Goal: Navigation & Orientation: Find specific page/section

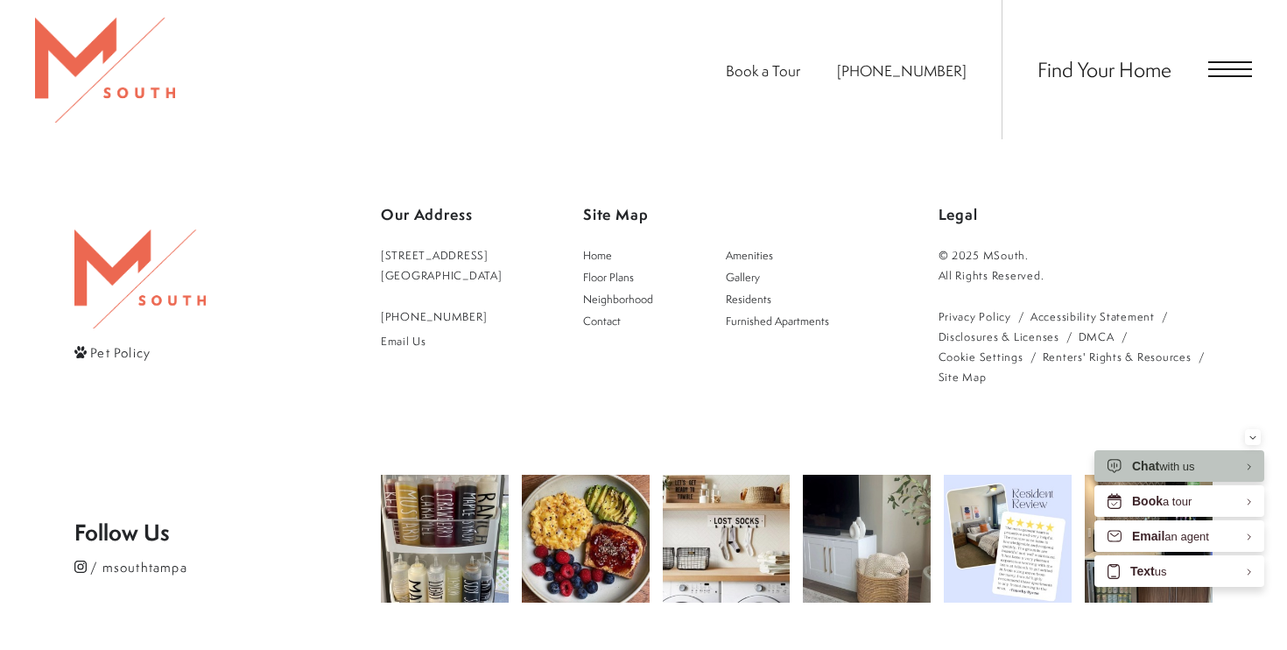
scroll to position [3162, 0]
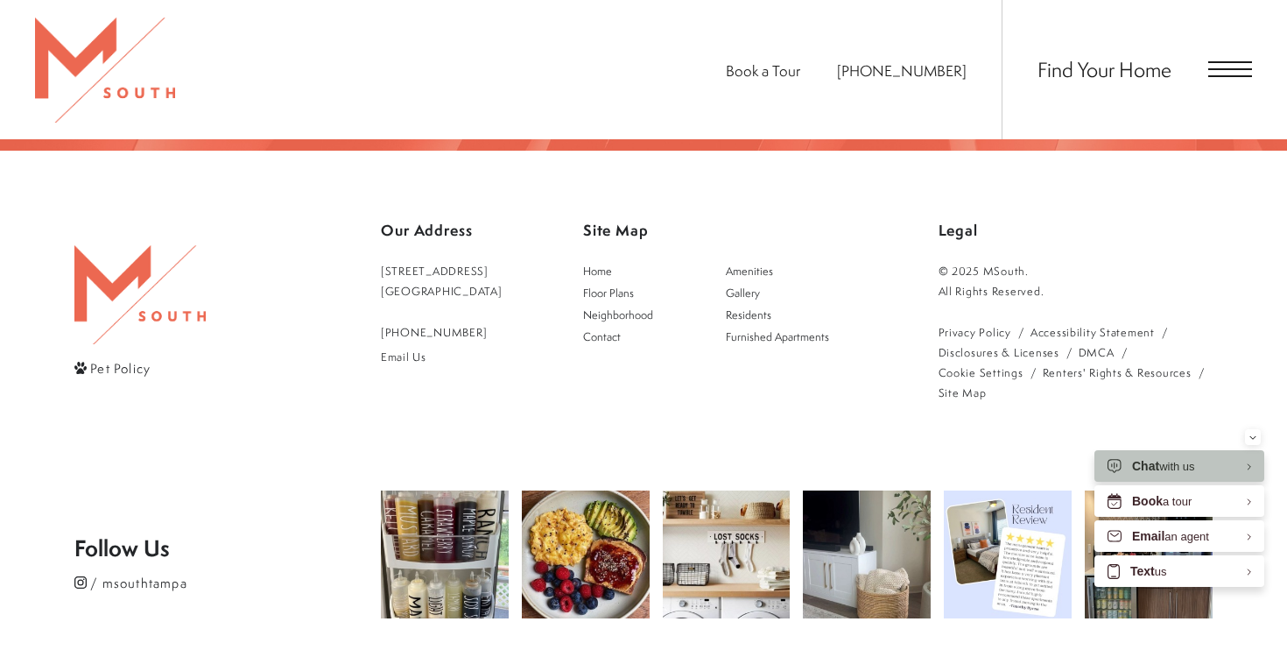
click at [140, 358] on span "Pet Policy" at bounding box center [120, 367] width 60 height 18
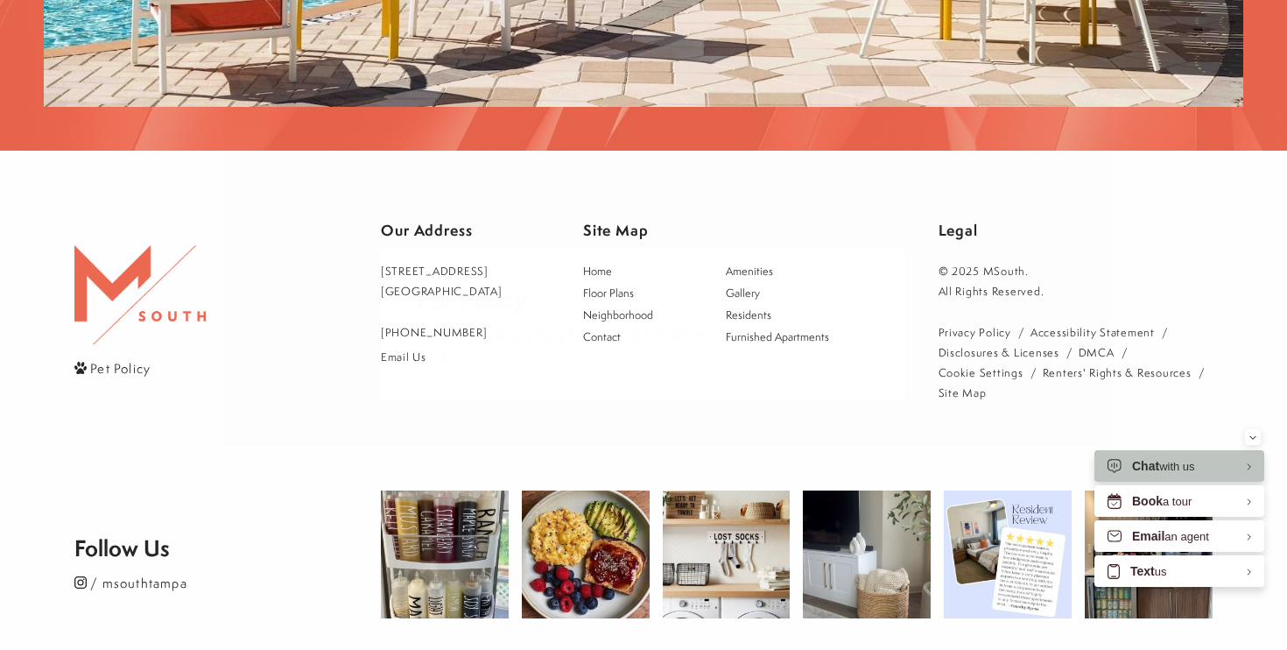
scroll to position [0, 0]
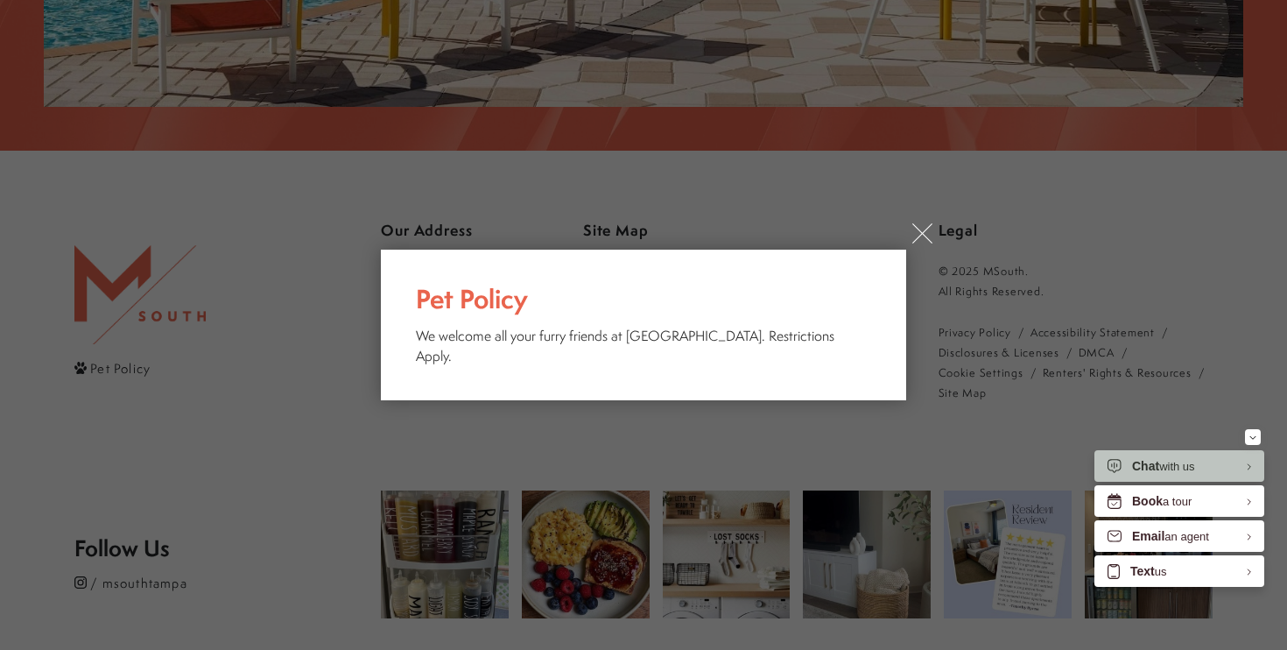
click at [912, 243] on link "×" at bounding box center [922, 233] width 20 height 20
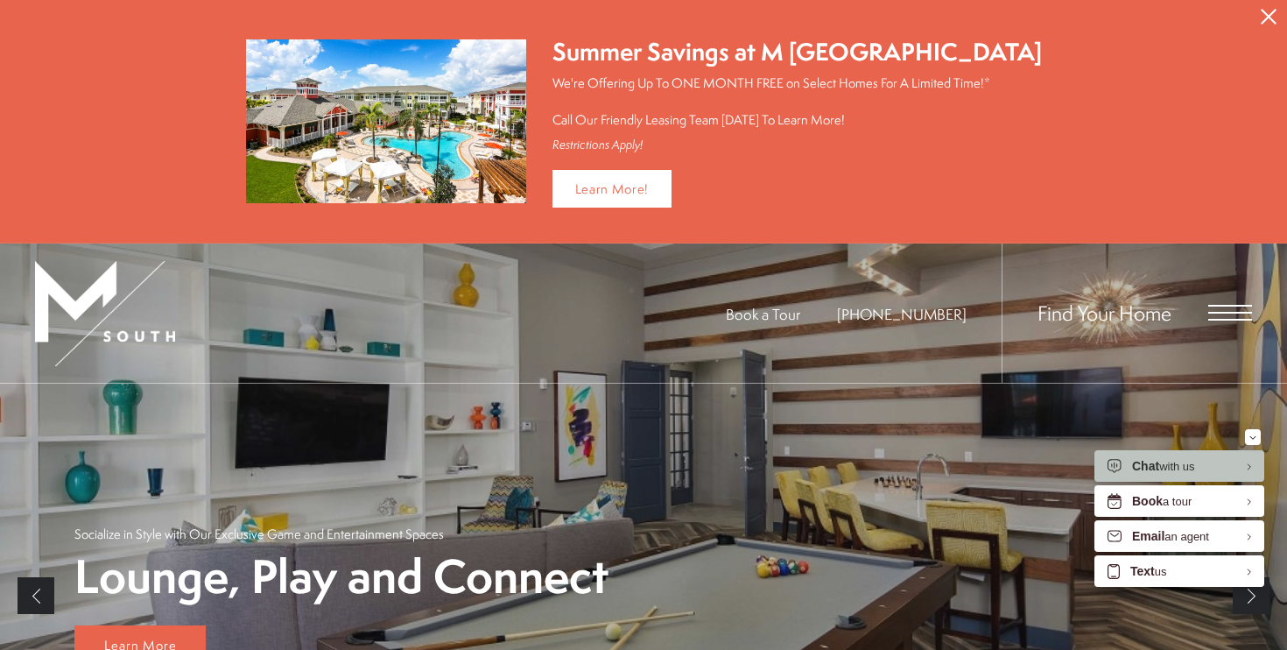
click at [1261, 11] on icon "Close Alert" at bounding box center [1269, 17] width 16 height 16
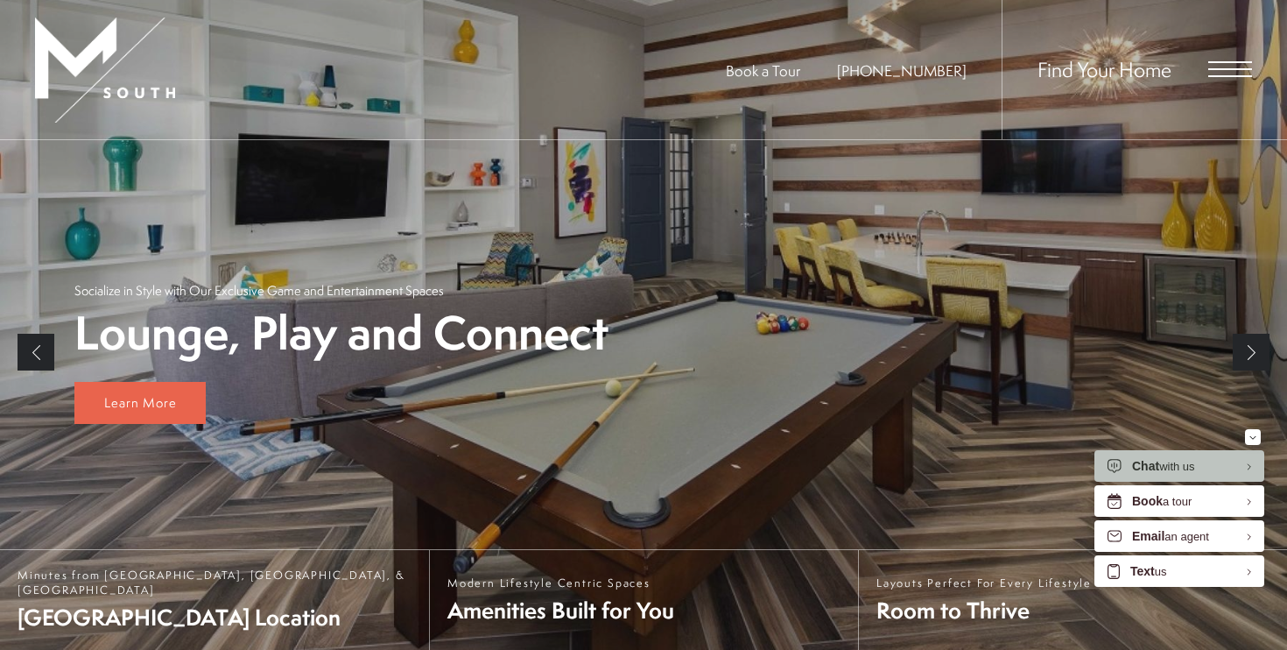
click at [1210, 66] on span "Open Menu" at bounding box center [1230, 69] width 44 height 16
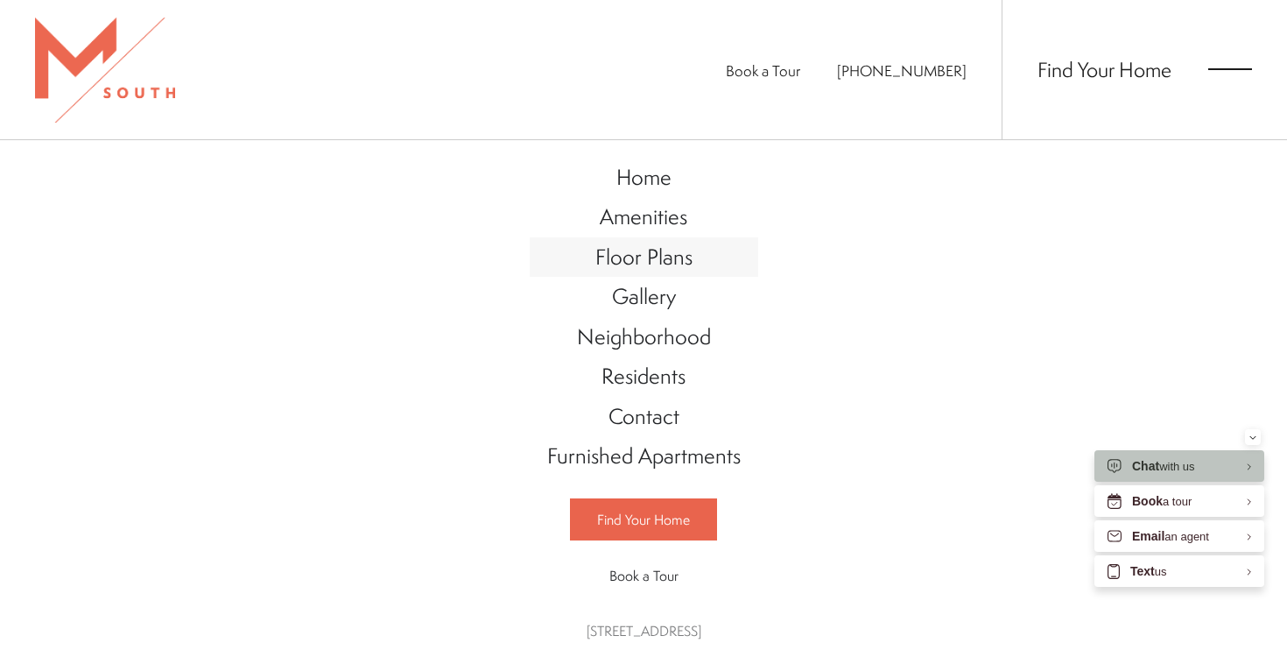
click at [657, 247] on span "Floor Plans" at bounding box center [643, 257] width 97 height 30
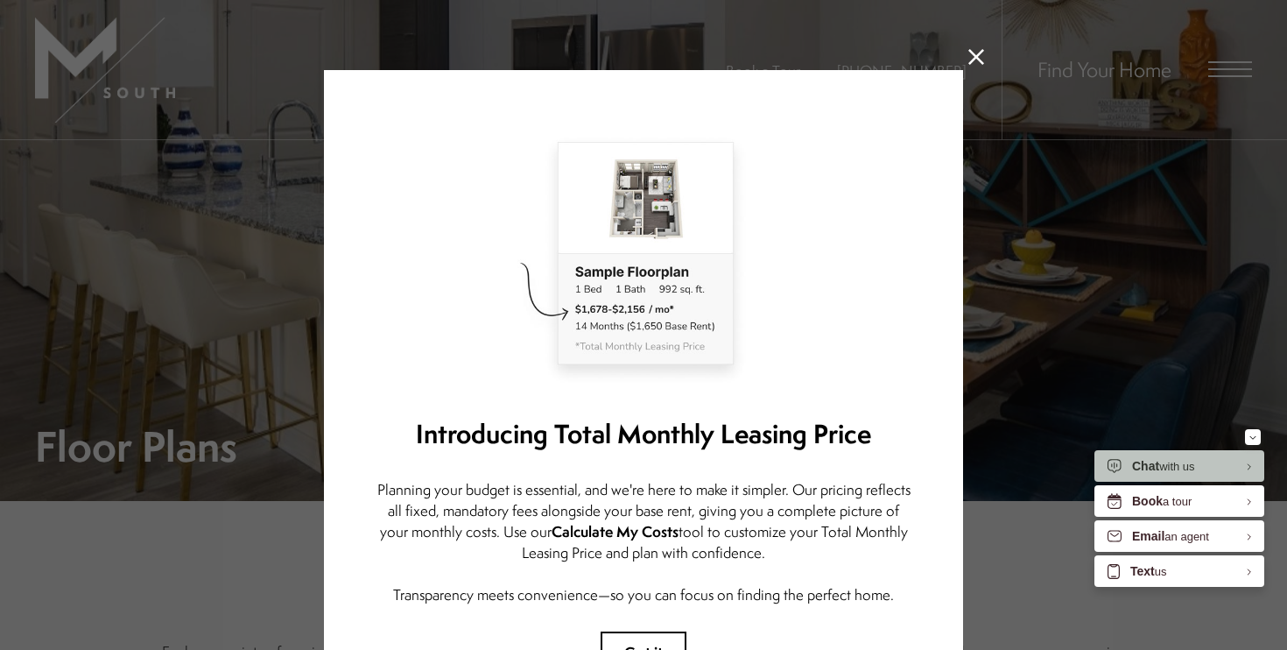
click at [973, 56] on icon at bounding box center [976, 57] width 16 height 16
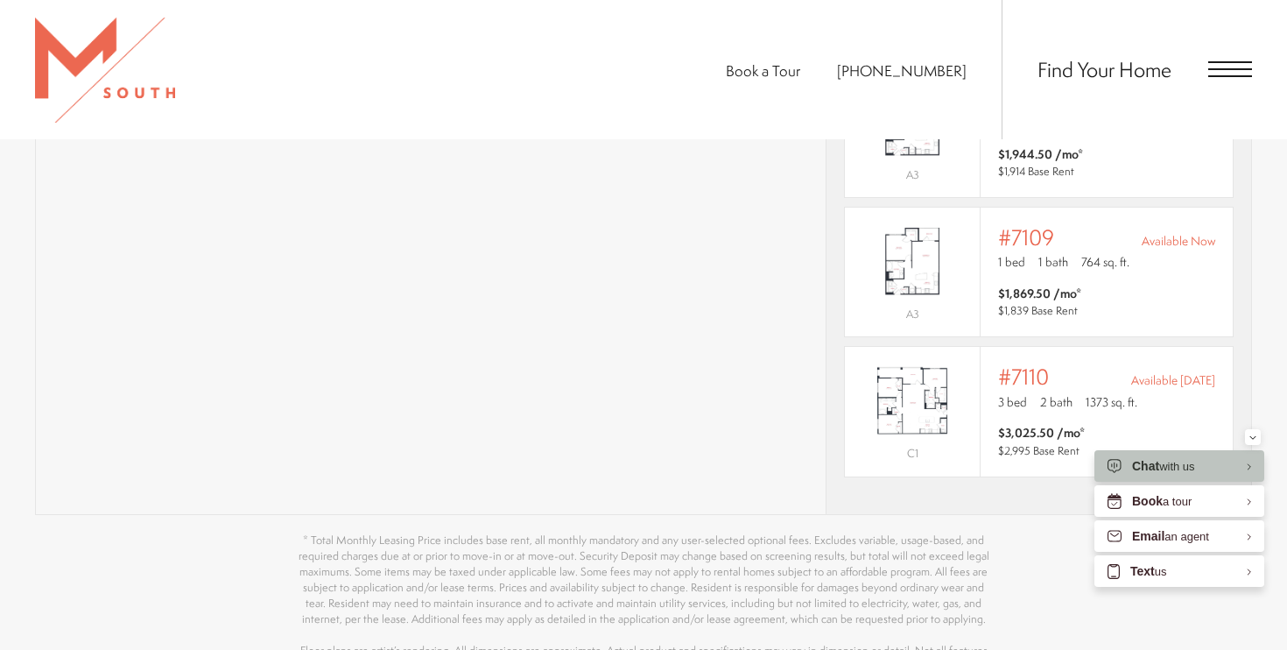
scroll to position [1513, 0]
